Goal: Information Seeking & Learning: Learn about a topic

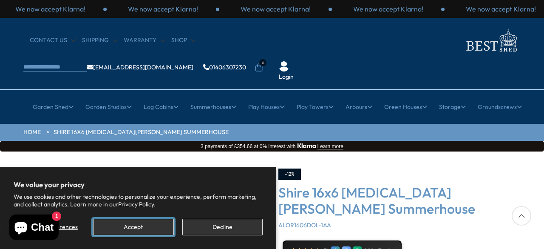
click at [145, 226] on button "Accept" at bounding box center [133, 227] width 80 height 17
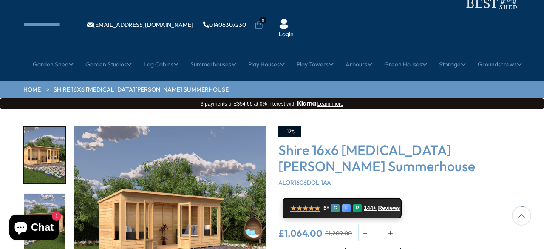
scroll to position [85, 0]
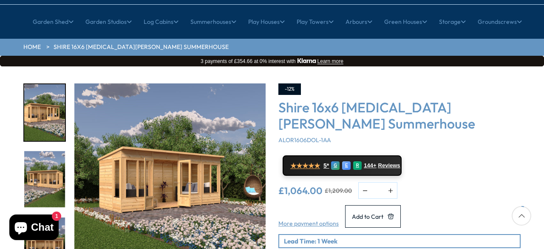
click at [194, 165] on img "1 / 8" at bounding box center [169, 178] width 191 height 191
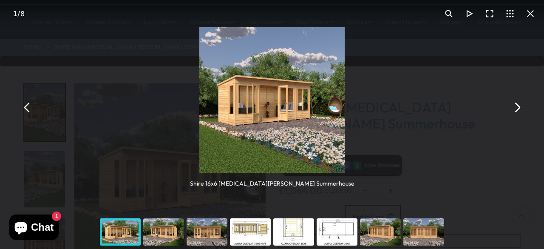
click at [518, 105] on button "You can close this modal content with the ESC key" at bounding box center [517, 107] width 20 height 20
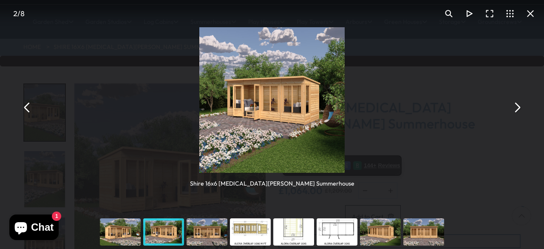
click at [518, 105] on button "You can close this modal content with the ESC key" at bounding box center [517, 107] width 20 height 20
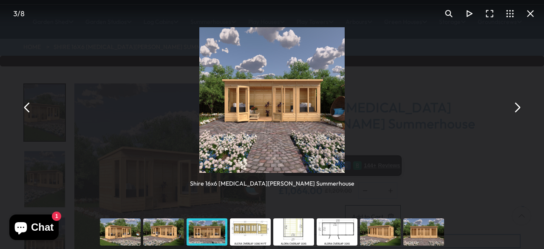
click at [518, 105] on button "You can close this modal content with the ESC key" at bounding box center [517, 107] width 20 height 20
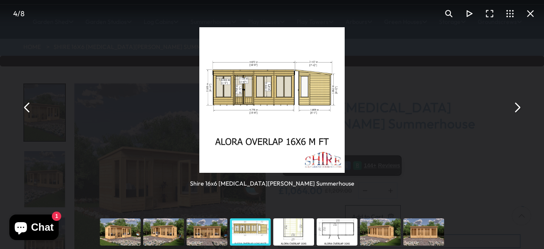
click at [518, 105] on button "You can close this modal content with the ESC key" at bounding box center [517, 107] width 20 height 20
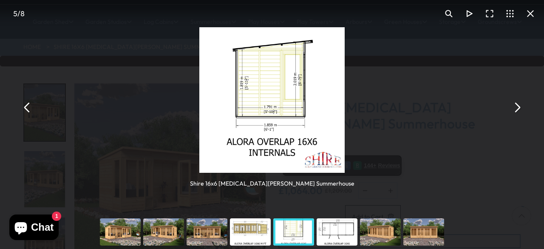
click at [518, 105] on button "You can close this modal content with the ESC key" at bounding box center [517, 107] width 20 height 20
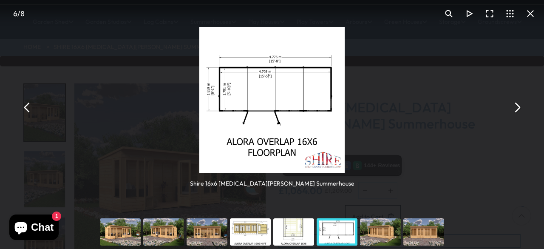
click at [518, 105] on button "You can close this modal content with the ESC key" at bounding box center [517, 107] width 20 height 20
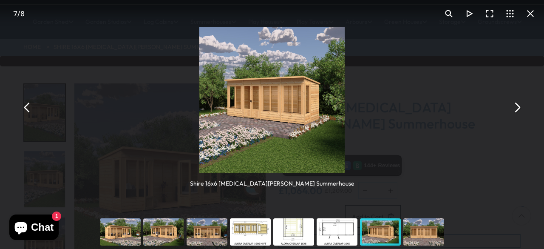
click at [518, 105] on button "You can close this modal content with the ESC key" at bounding box center [517, 107] width 20 height 20
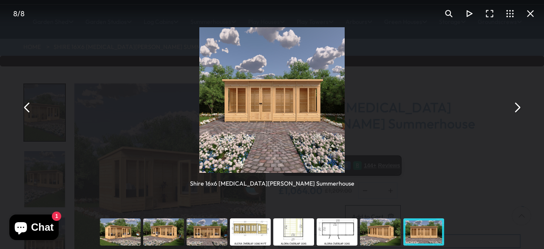
click at [518, 105] on button "You can close this modal content with the ESC key" at bounding box center [517, 107] width 20 height 20
